Goal: Transaction & Acquisition: Purchase product/service

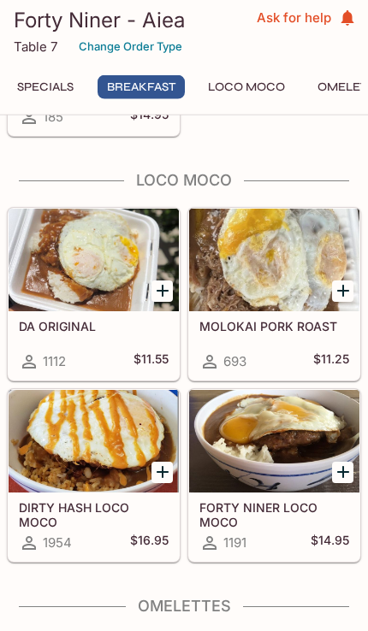
scroll to position [2557, 0]
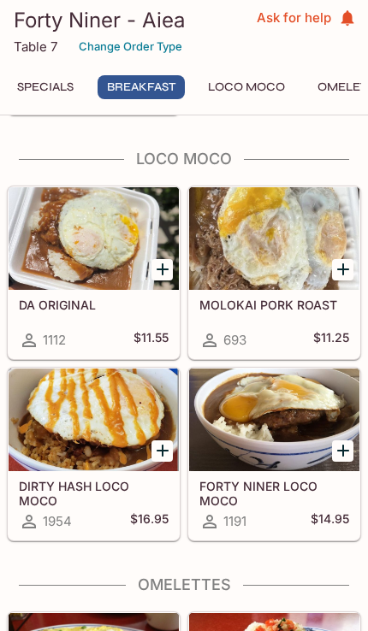
click at [56, 461] on div at bounding box center [94, 420] width 170 height 103
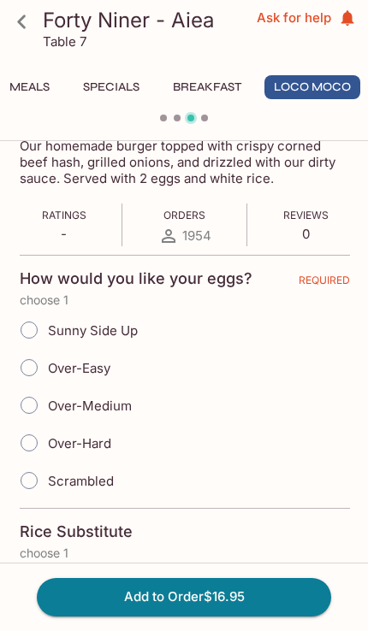
scroll to position [312, 0]
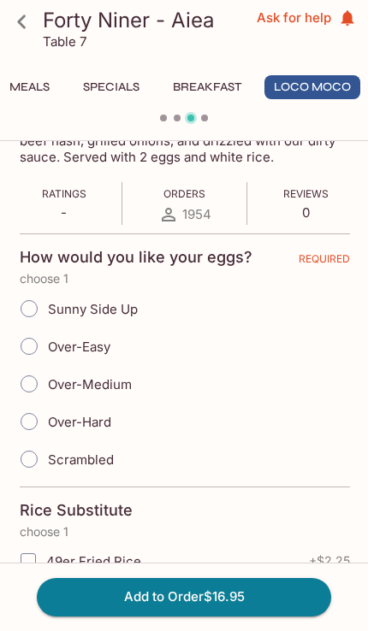
click at [25, 298] on input "Sunny Side Up" at bounding box center [29, 309] width 36 height 36
radio input "true"
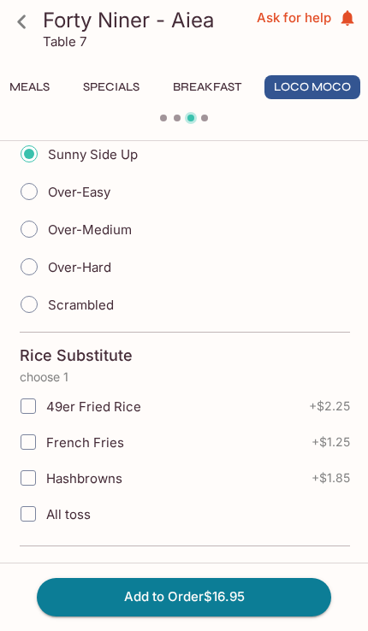
scroll to position [499, 0]
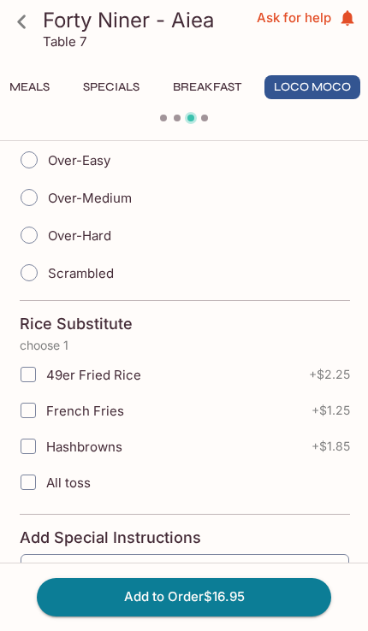
click at [34, 448] on input "Hashbrowns" at bounding box center [28, 446] width 34 height 34
checkbox input "true"
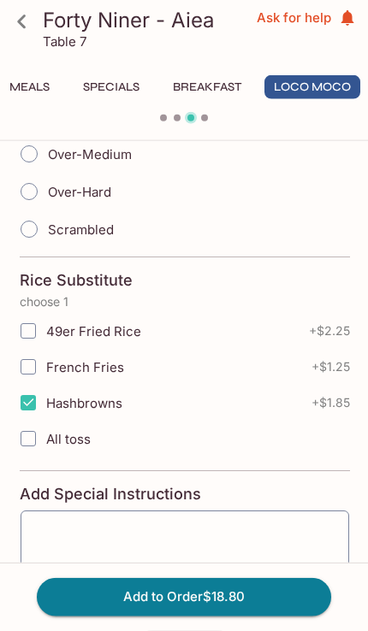
click at [35, 445] on input "All toss" at bounding box center [28, 439] width 34 height 34
checkbox input "true"
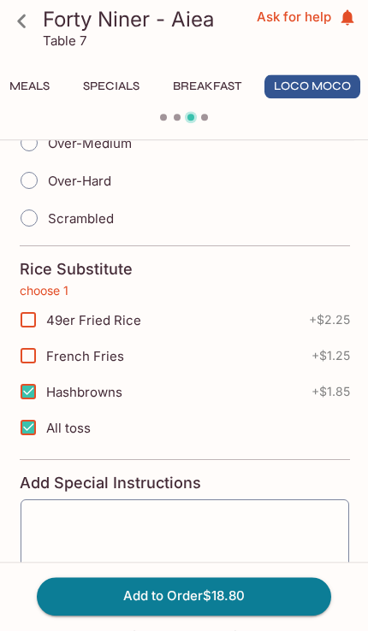
click at [27, 391] on input "Hashbrowns" at bounding box center [28, 392] width 34 height 34
checkbox input "false"
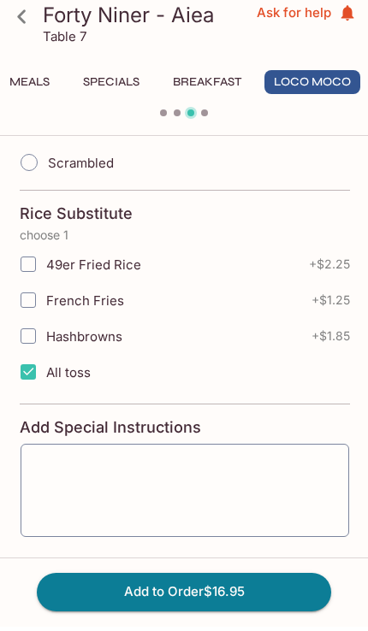
scroll to position [604, 0]
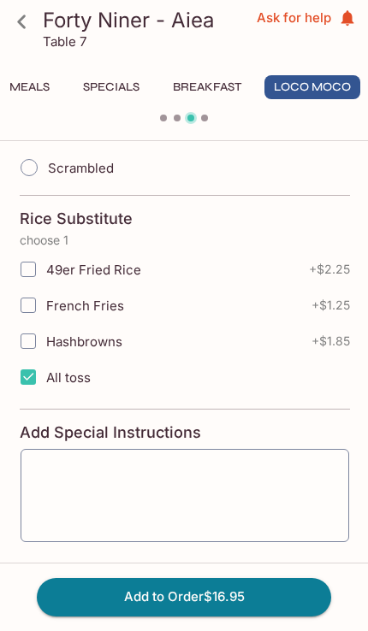
click at [19, 23] on icon at bounding box center [21, 22] width 9 height 14
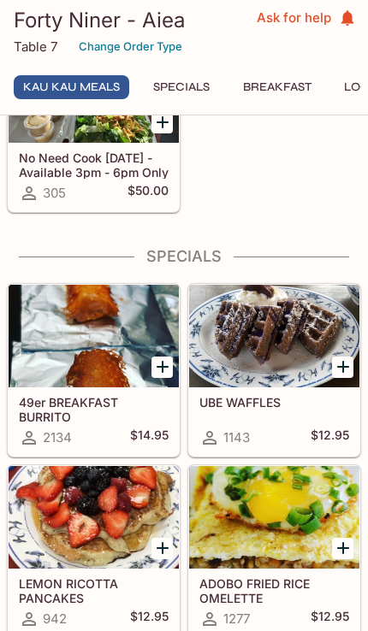
click at [285, 75] on button "Breakfast" at bounding box center [276, 87] width 87 height 24
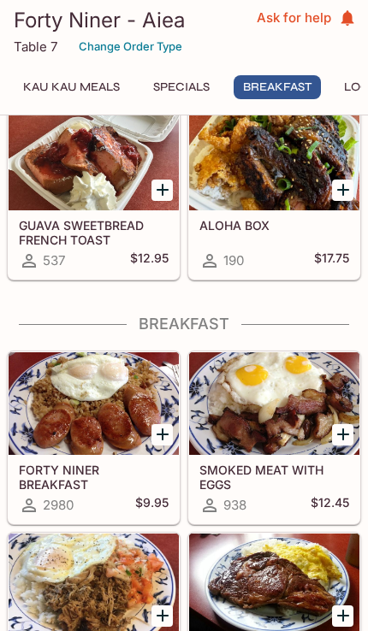
scroll to position [1815, 0]
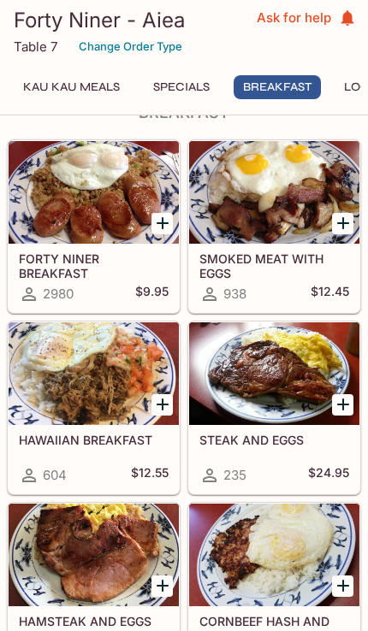
click at [33, 388] on div at bounding box center [94, 373] width 170 height 103
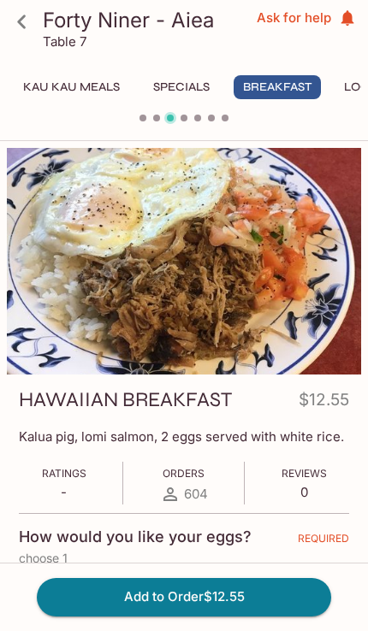
click at [19, 23] on icon at bounding box center [21, 22] width 9 height 14
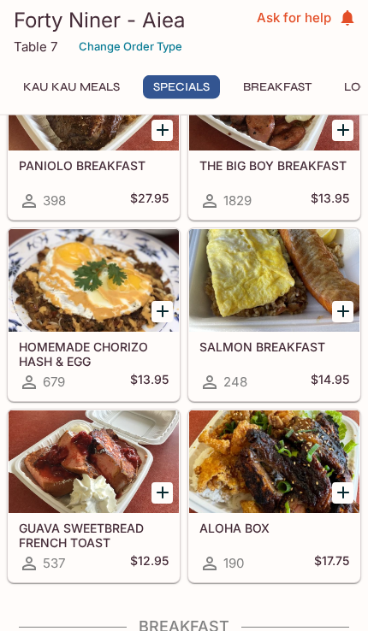
scroll to position [1302, 0]
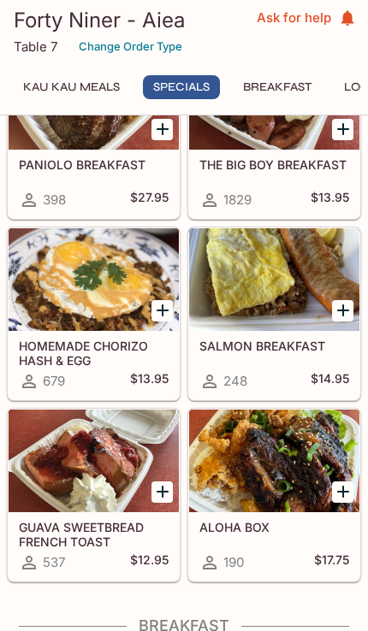
click at [287, 311] on div at bounding box center [274, 279] width 170 height 103
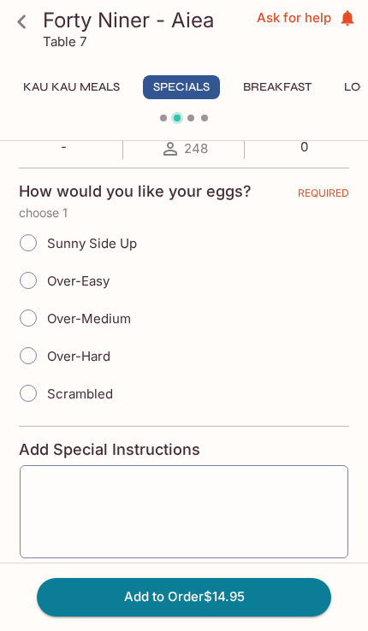
scroll to position [357, 0]
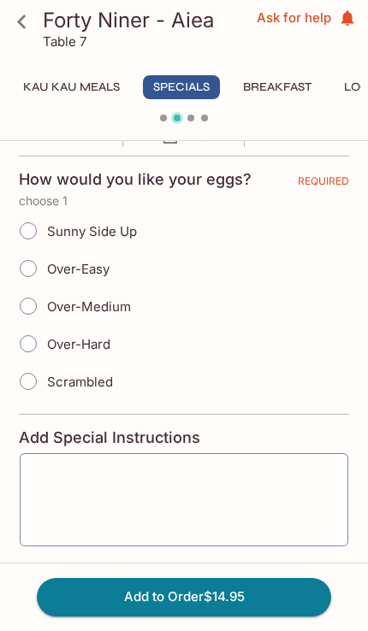
click at [27, 223] on input "Sunny Side Up" at bounding box center [28, 231] width 36 height 36
radio input "true"
click at [263, 616] on button "Add to Order $14.95" at bounding box center [184, 597] width 294 height 38
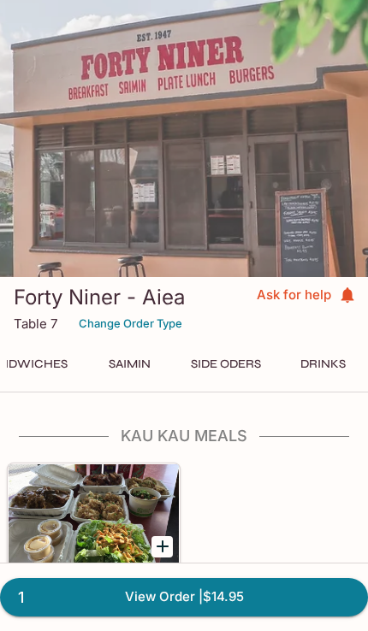
scroll to position [0, 1269]
click at [316, 376] on button "Drinks" at bounding box center [322, 364] width 77 height 24
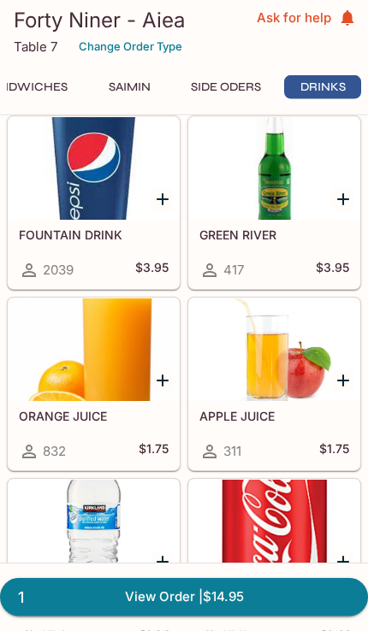
scroll to position [9361, 0]
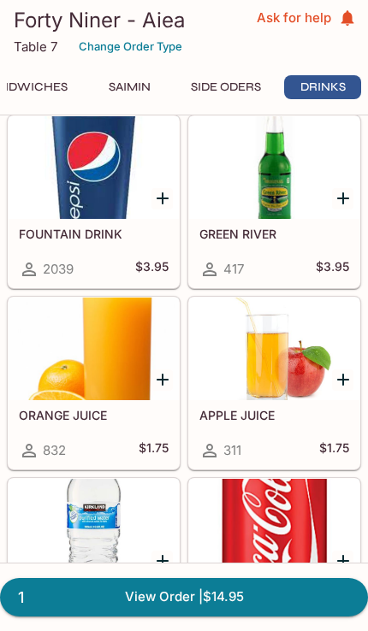
click at [49, 219] on div at bounding box center [94, 167] width 170 height 103
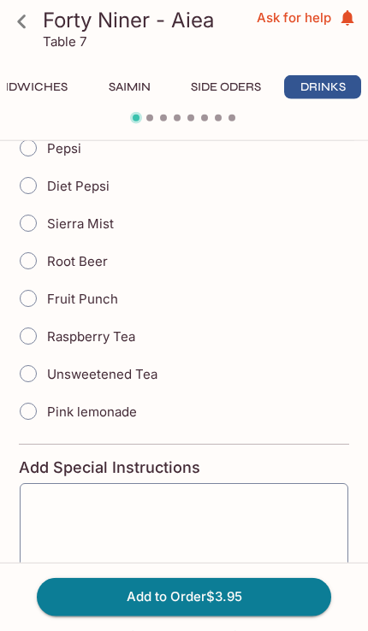
scroll to position [427, 0]
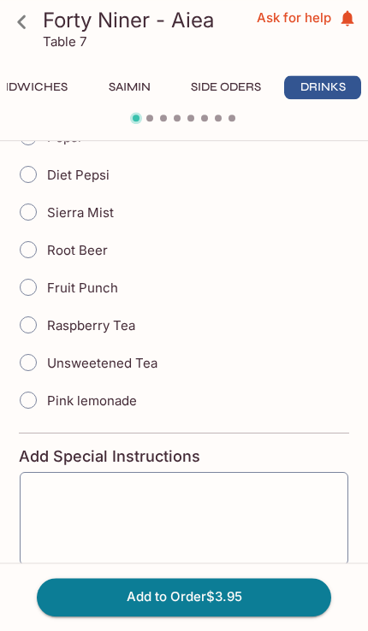
click at [38, 329] on input "Raspberry Tea" at bounding box center [28, 325] width 36 height 36
radio input "true"
click at [252, 616] on button "Add to Order $3.95" at bounding box center [184, 597] width 294 height 38
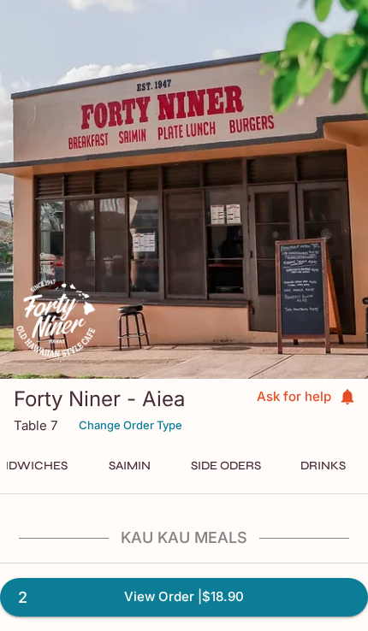
scroll to position [0, 1269]
click at [238, 478] on button "Side Oders" at bounding box center [225, 466] width 89 height 24
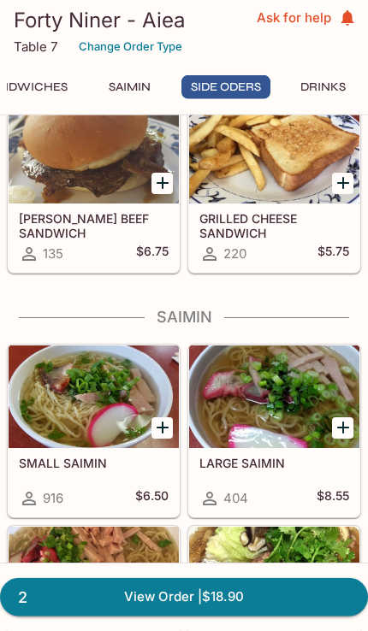
scroll to position [8192, 0]
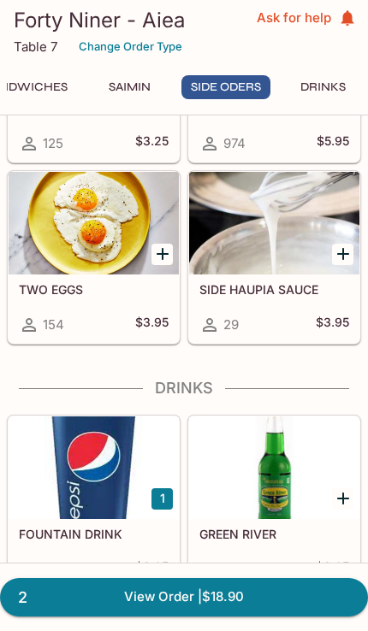
click at [220, 616] on link "2 View Order | $18.90" at bounding box center [184, 597] width 368 height 38
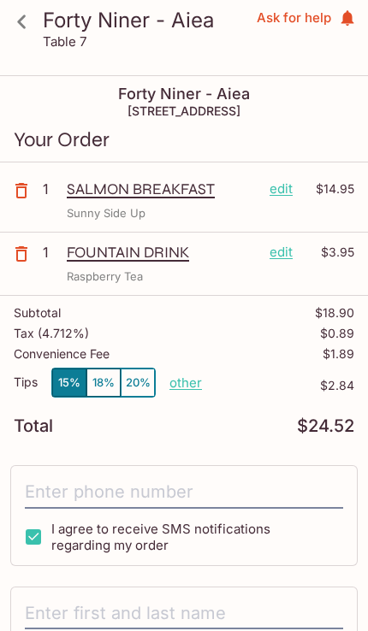
click at [17, 23] on icon at bounding box center [22, 22] width 30 height 30
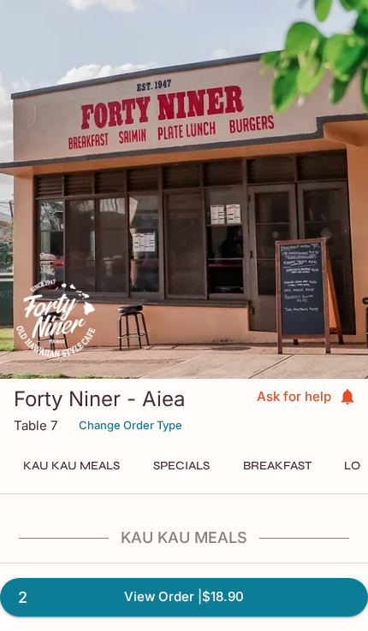
click at [61, 478] on button "Kau Kau Meals" at bounding box center [71, 466] width 115 height 24
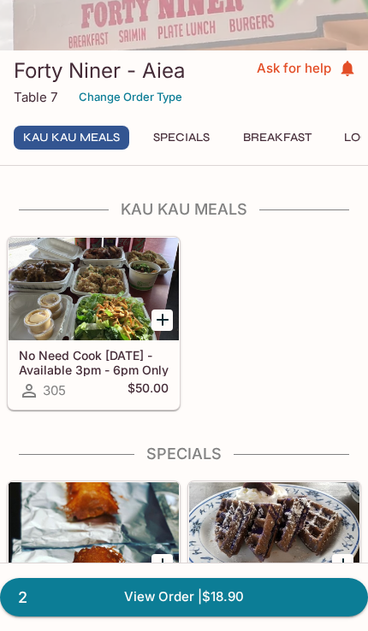
scroll to position [425, 0]
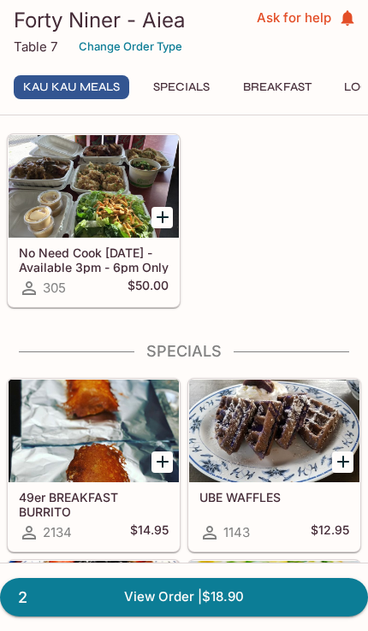
click at [198, 86] on button "Specials" at bounding box center [181, 87] width 77 height 24
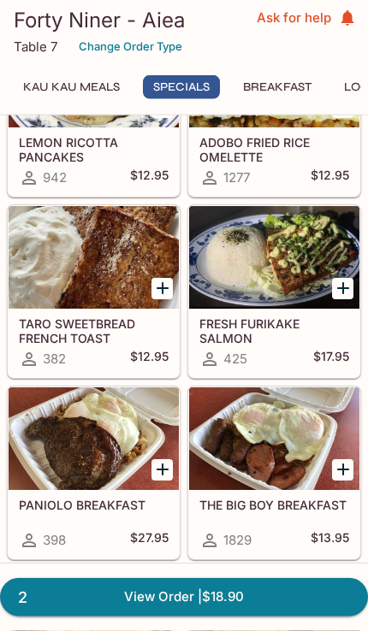
scroll to position [963, 0]
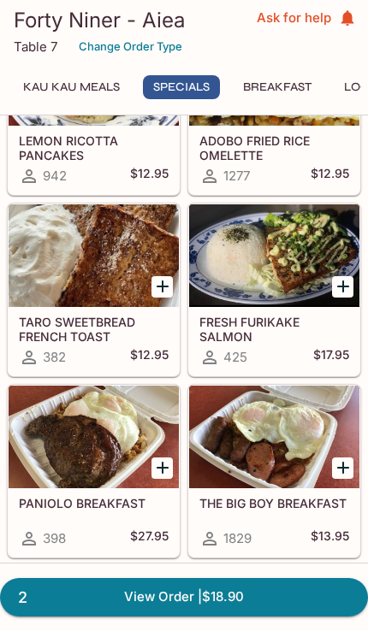
click at [241, 488] on div at bounding box center [274, 437] width 170 height 103
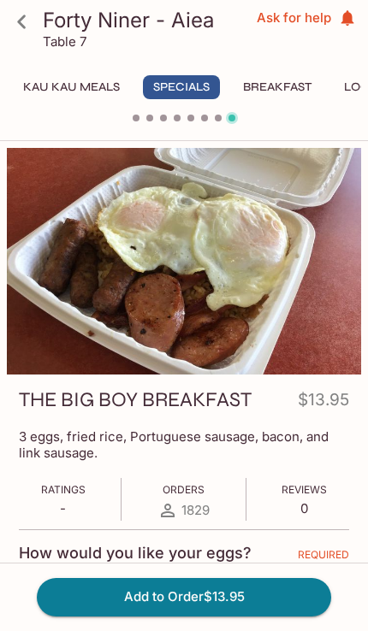
click at [23, 29] on icon at bounding box center [22, 22] width 30 height 30
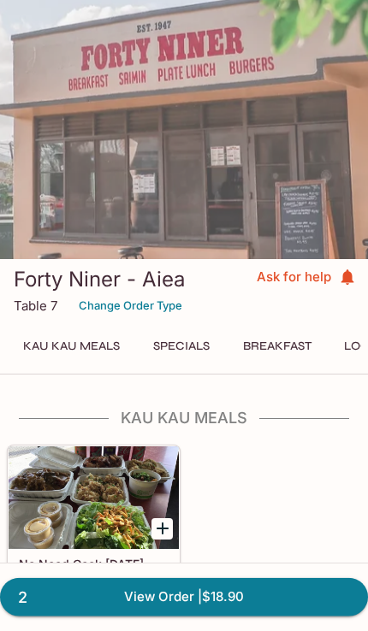
scroll to position [121, 0]
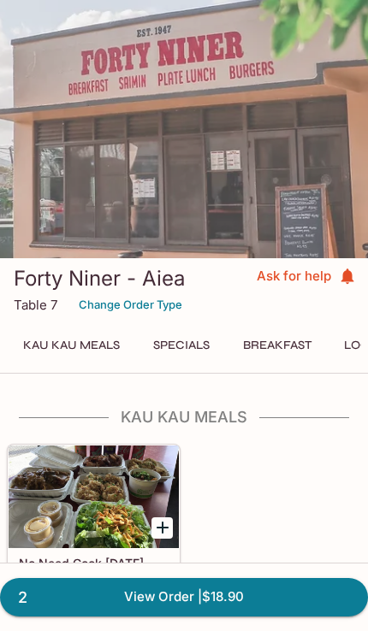
click at [263, 616] on link "2 View Order | $18.90" at bounding box center [184, 597] width 368 height 38
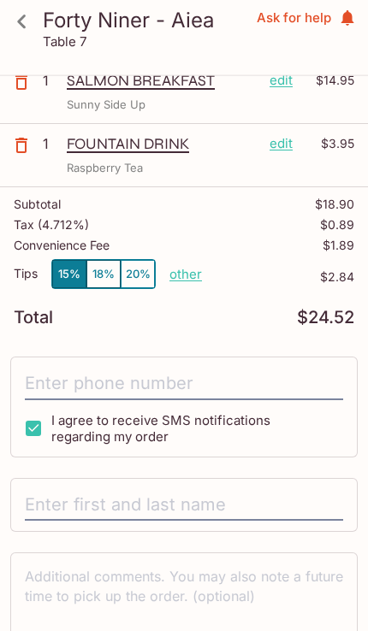
scroll to position [115, 0]
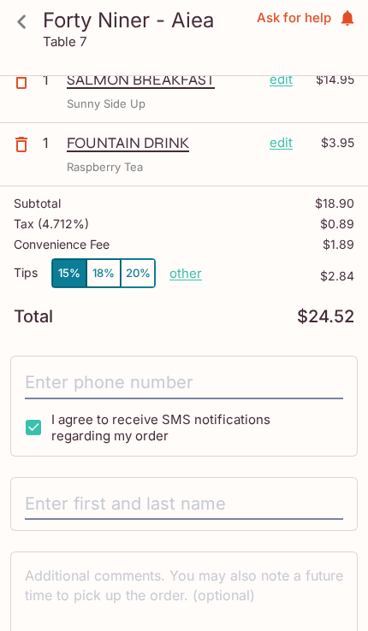
click at [263, 384] on input "tel" at bounding box center [184, 383] width 318 height 32
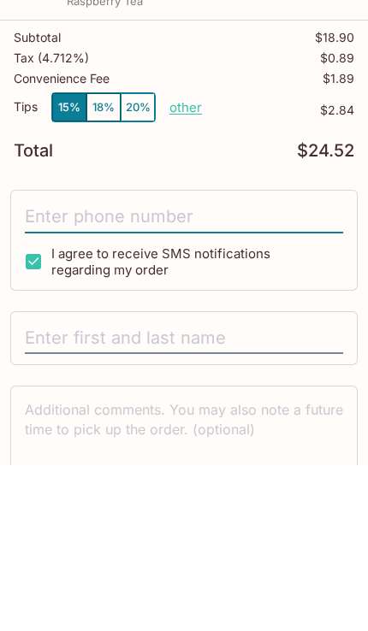
type input "5"
type input "[PHONE_NUMBER]"
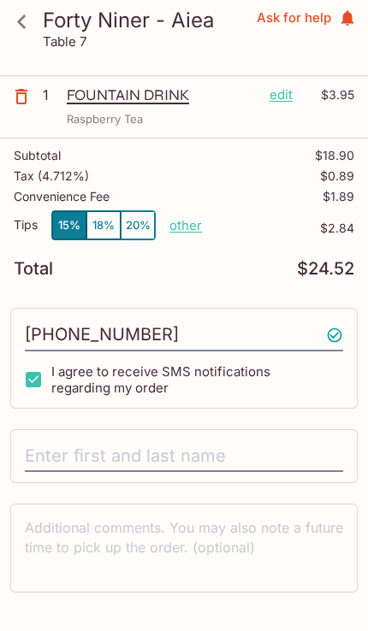
click at [221, 465] on input "text" at bounding box center [184, 456] width 318 height 32
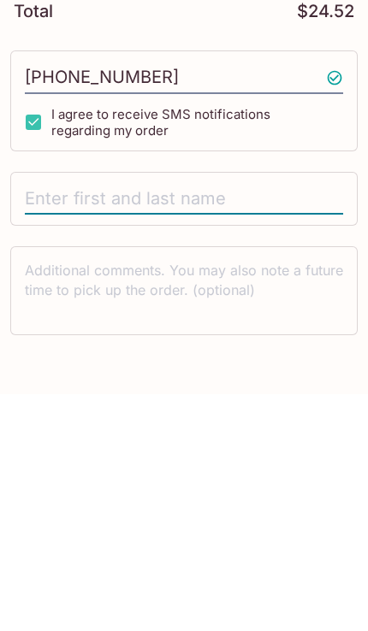
type input "[PERSON_NAME]"
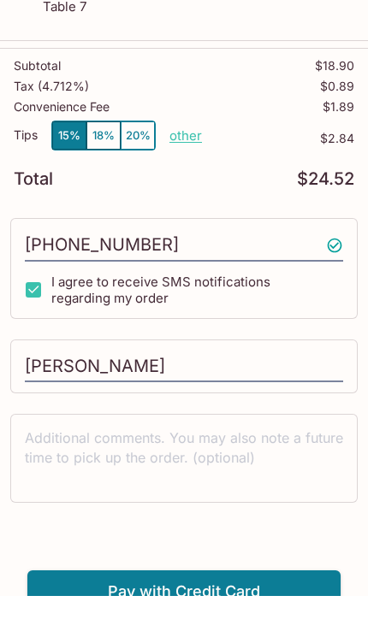
scroll to position [234, 0]
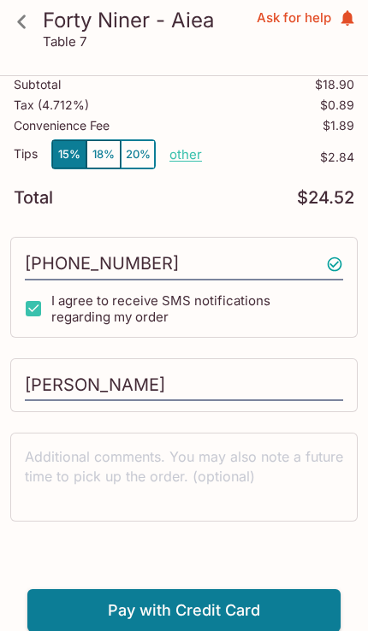
click at [291, 609] on button "Pay with Credit Card" at bounding box center [183, 610] width 313 height 43
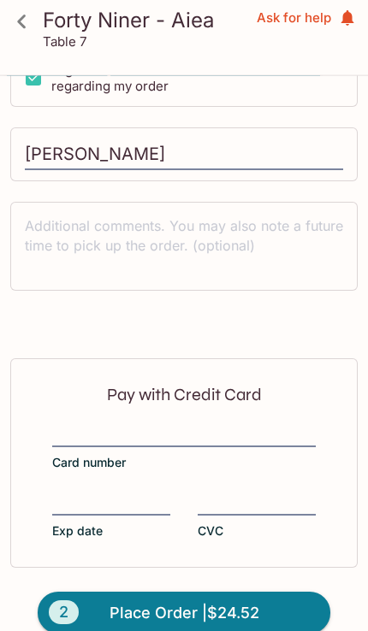
scroll to position [491, 0]
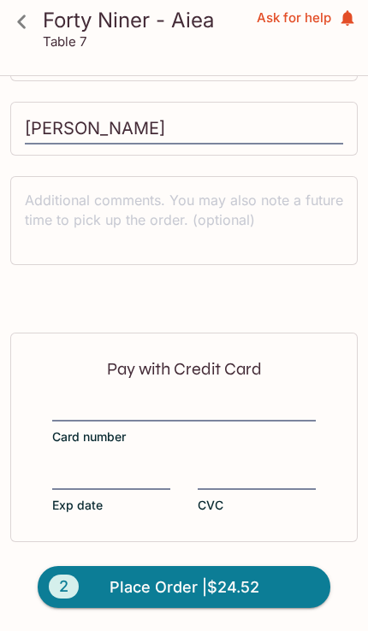
click at [229, 420] on div at bounding box center [183, 410] width 263 height 24
click at [229, 399] on input "Card number" at bounding box center [183, 399] width 263 height 1
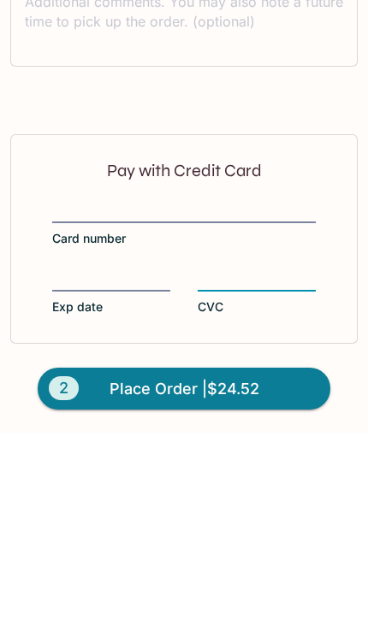
click at [279, 566] on button "2 Place Order | $24.52" at bounding box center [184, 587] width 292 height 43
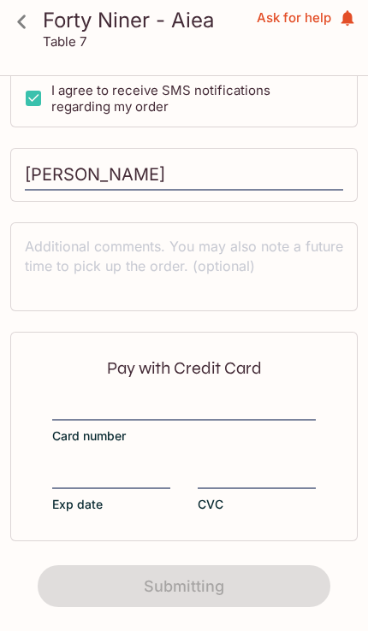
scroll to position [0, 0]
